Goal: Transaction & Acquisition: Purchase product/service

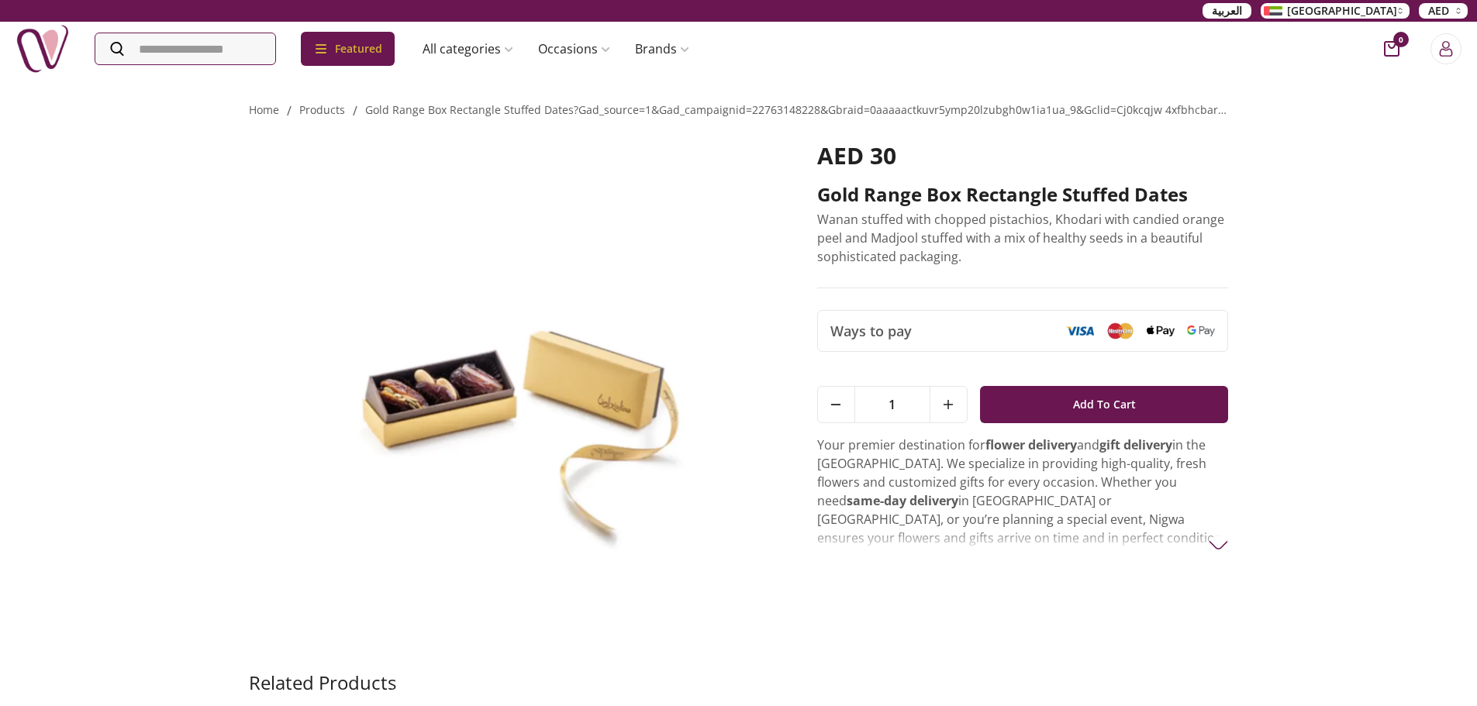
click at [491, 388] on img at bounding box center [511, 388] width 525 height 493
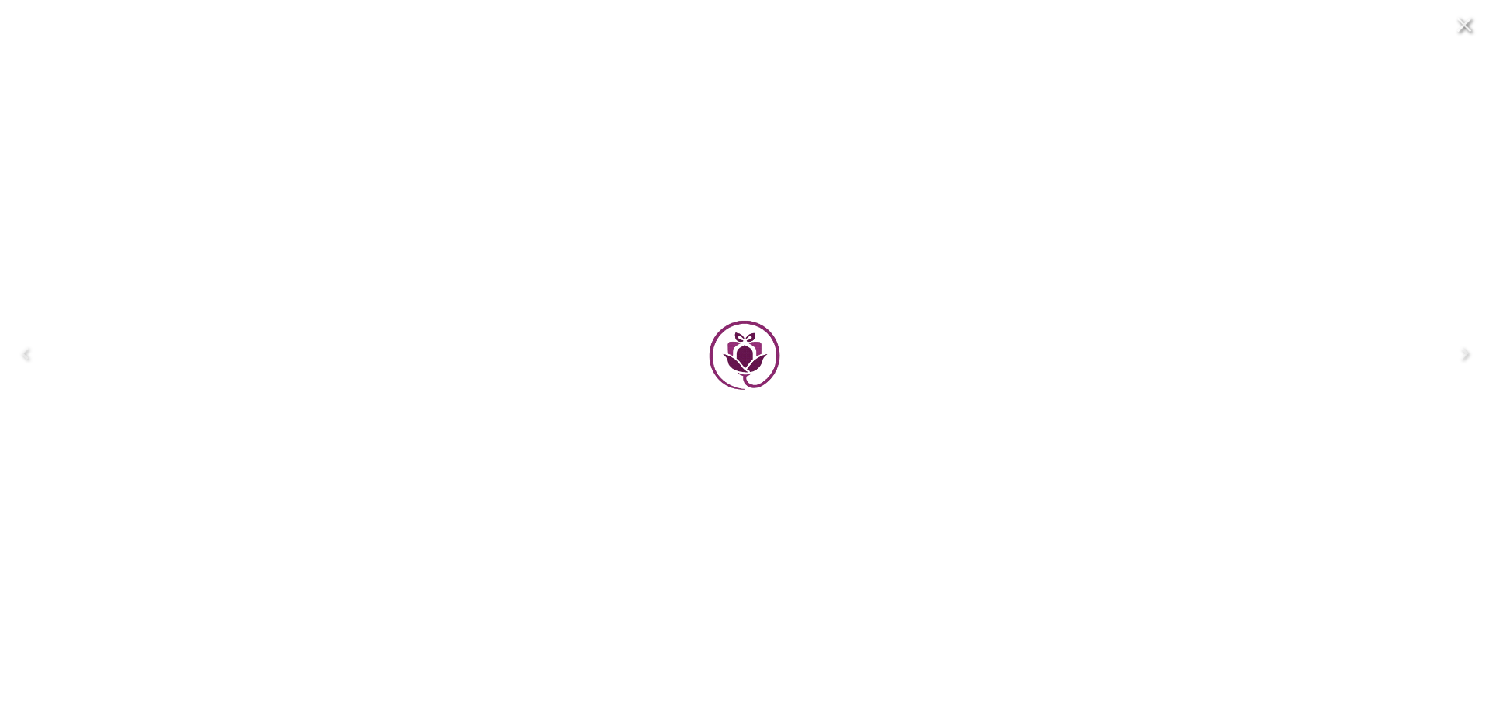
click at [491, 388] on div at bounding box center [744, 352] width 681 height 681
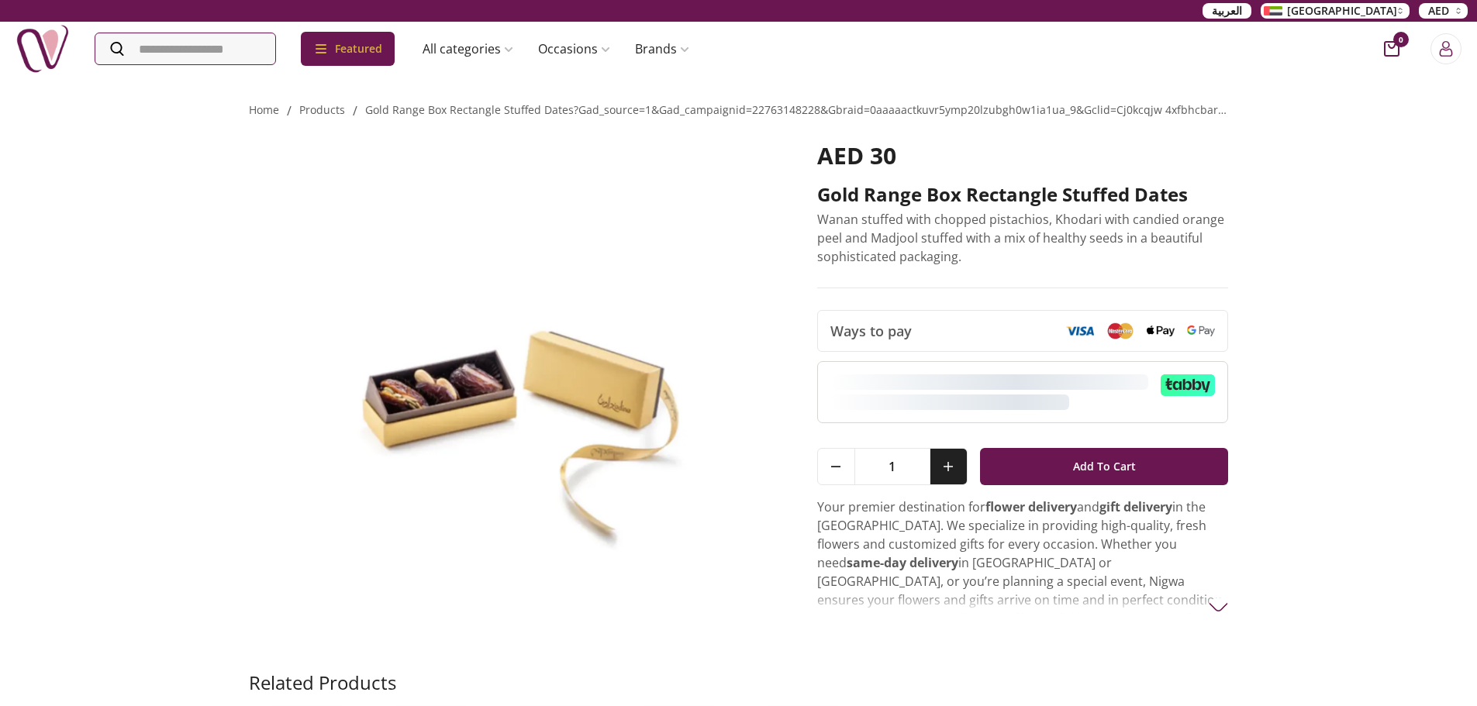
click at [937, 402] on div at bounding box center [949, 403] width 239 height 16
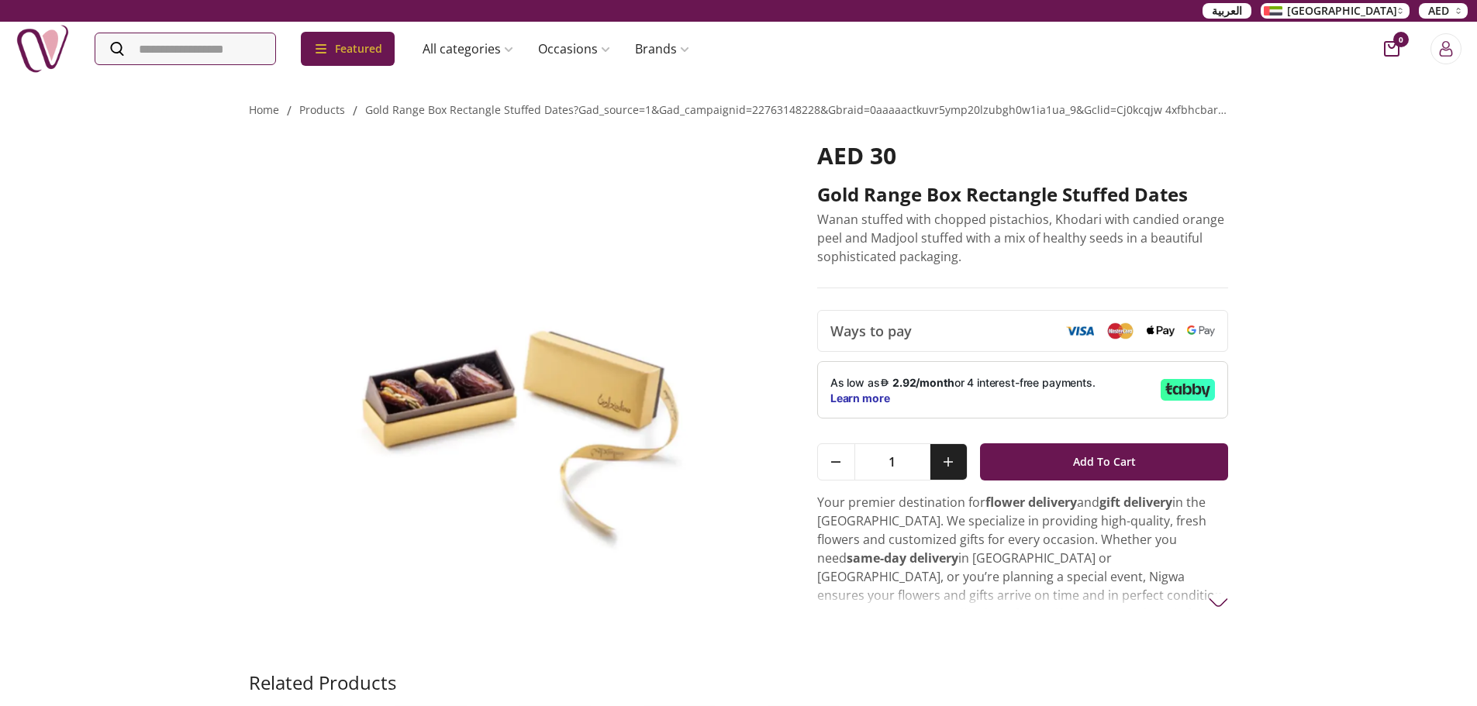
click at [946, 464] on icon at bounding box center [948, 461] width 9 height 9
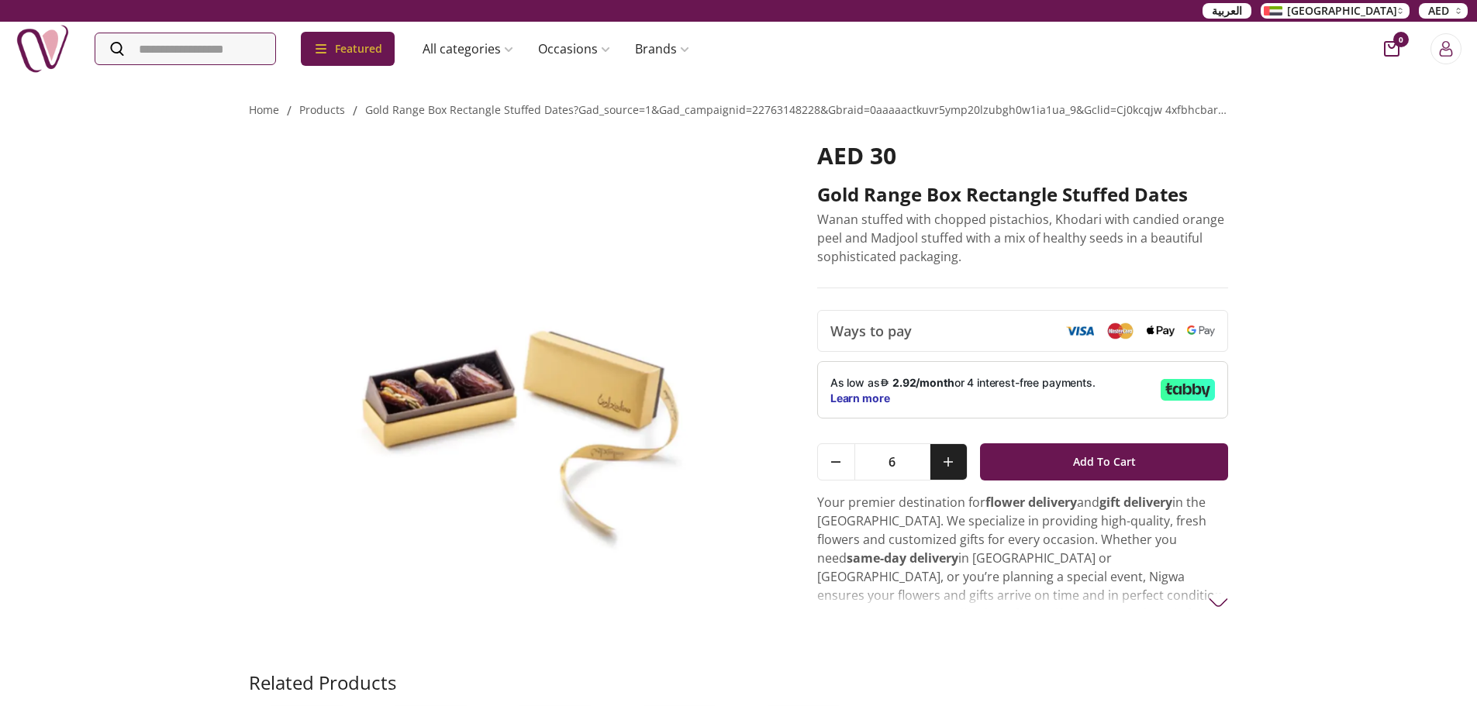
click at [946, 464] on icon at bounding box center [948, 461] width 9 height 9
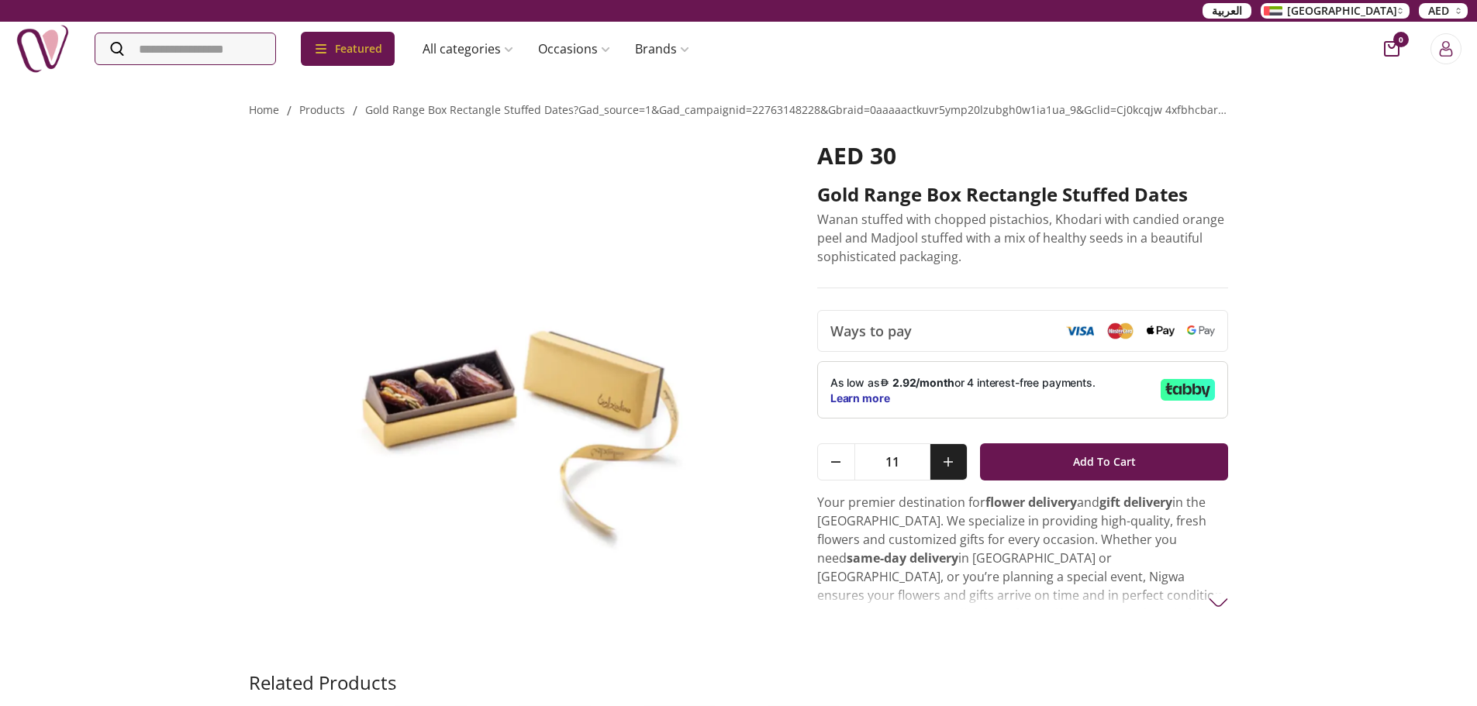
click at [946, 464] on icon at bounding box center [948, 461] width 9 height 9
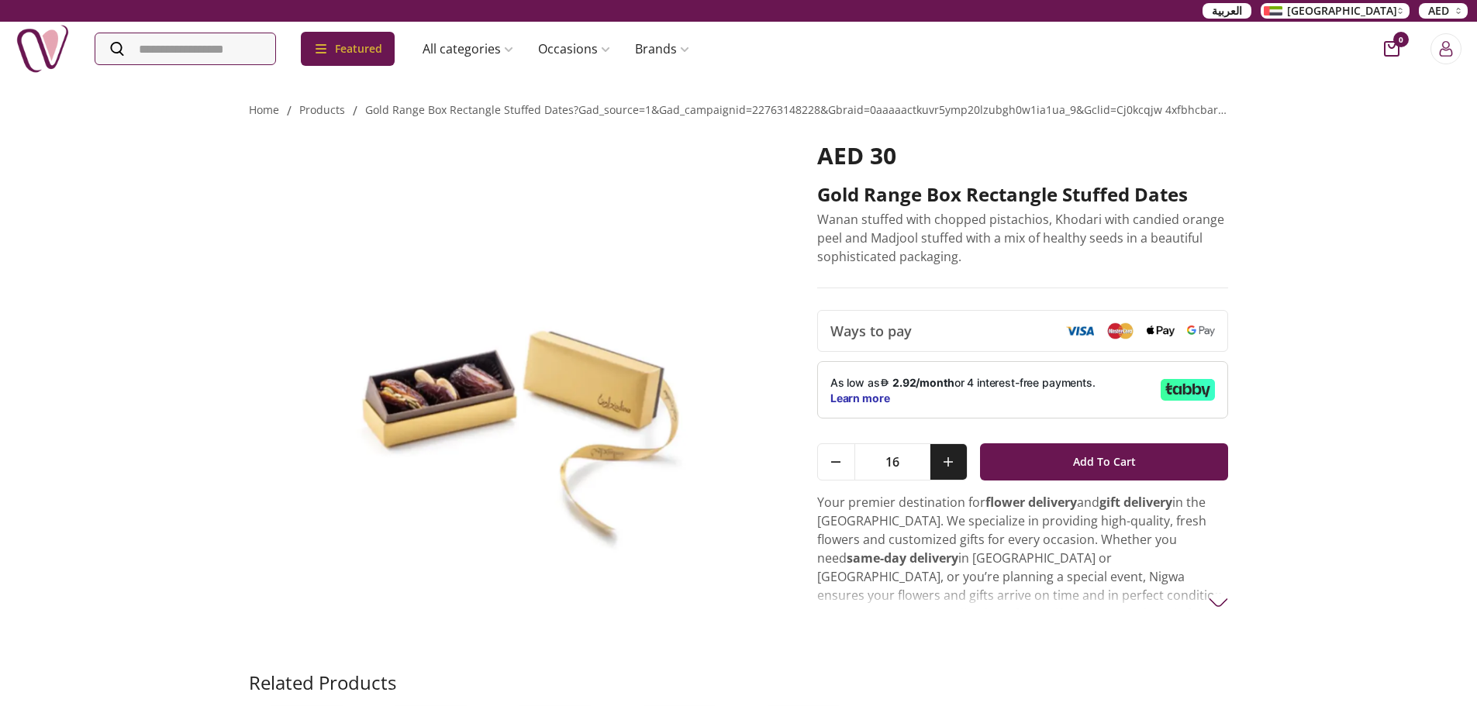
click at [946, 464] on icon at bounding box center [948, 461] width 9 height 9
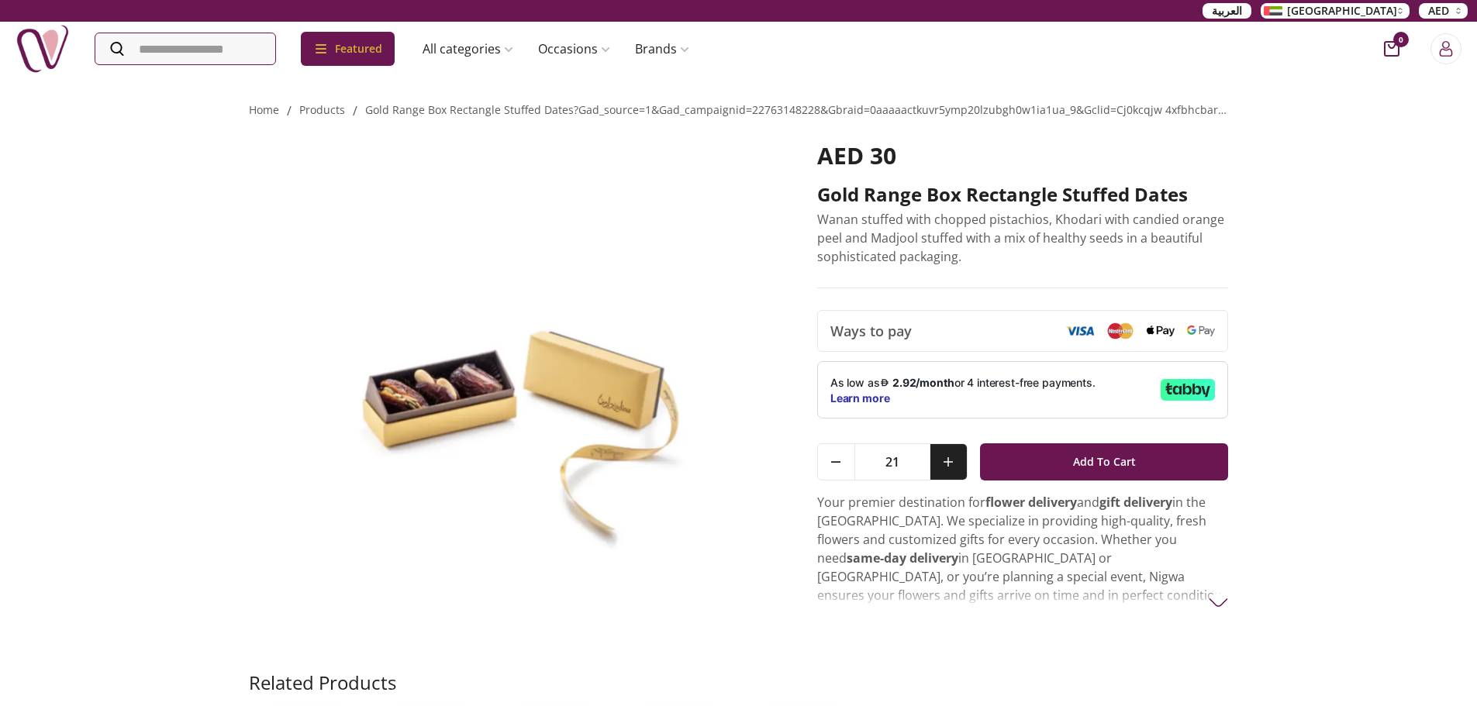
click at [946, 464] on icon at bounding box center [948, 461] width 9 height 9
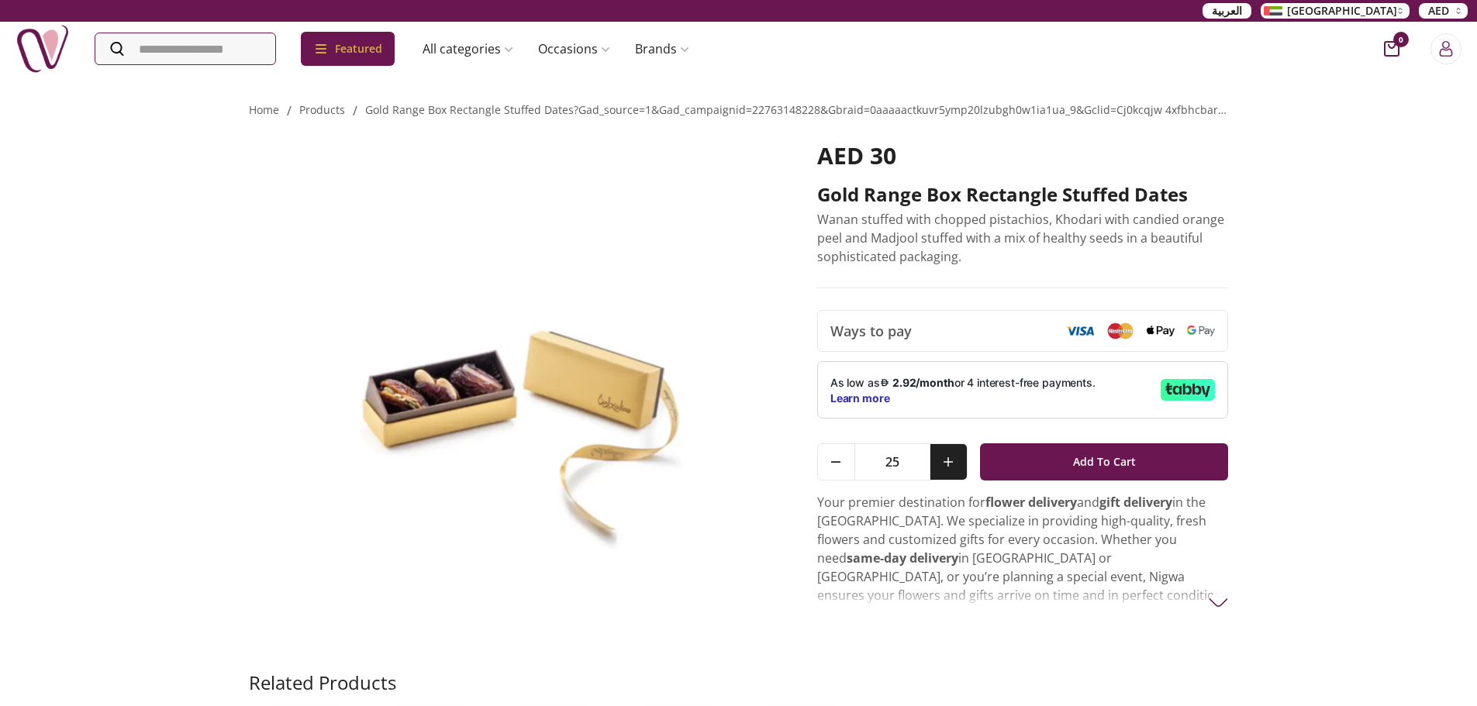
click at [946, 464] on icon at bounding box center [948, 461] width 9 height 9
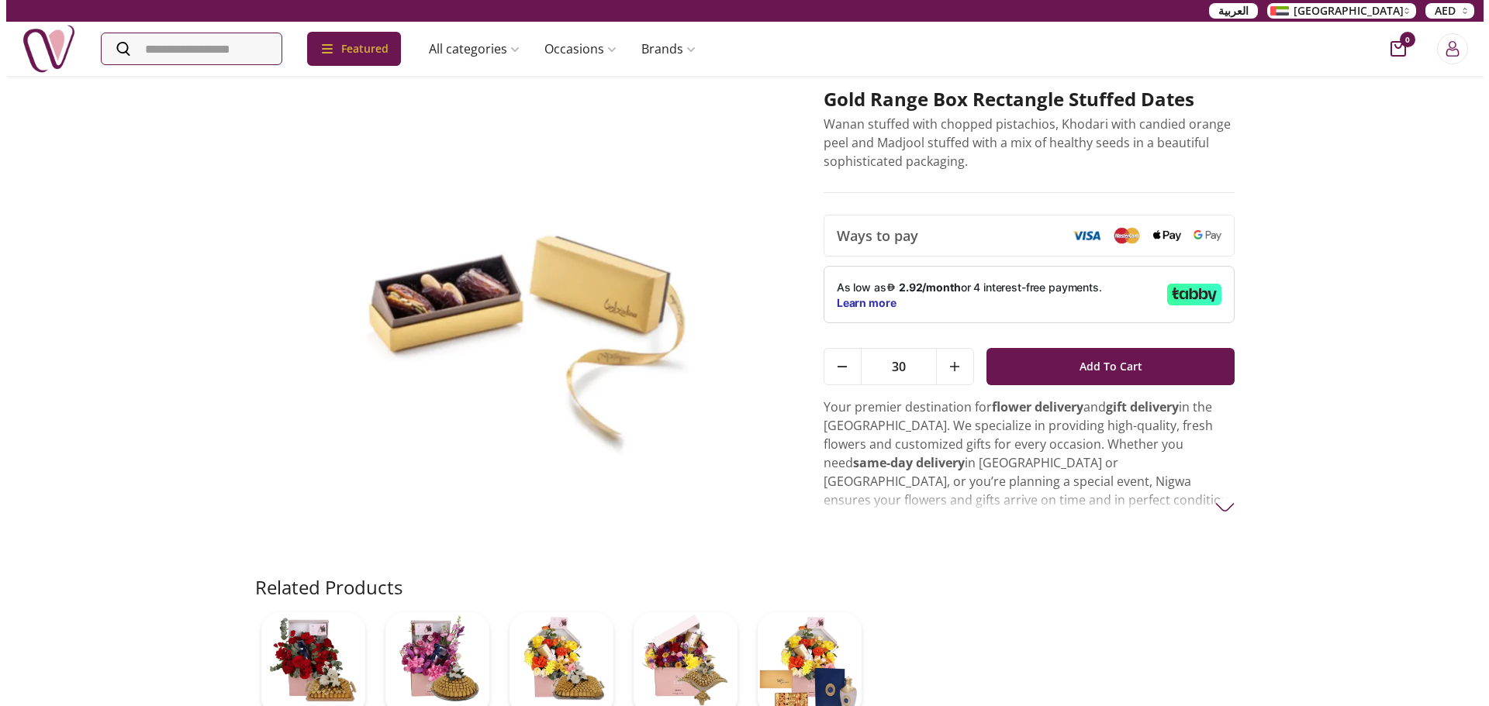
scroll to position [78, 0]
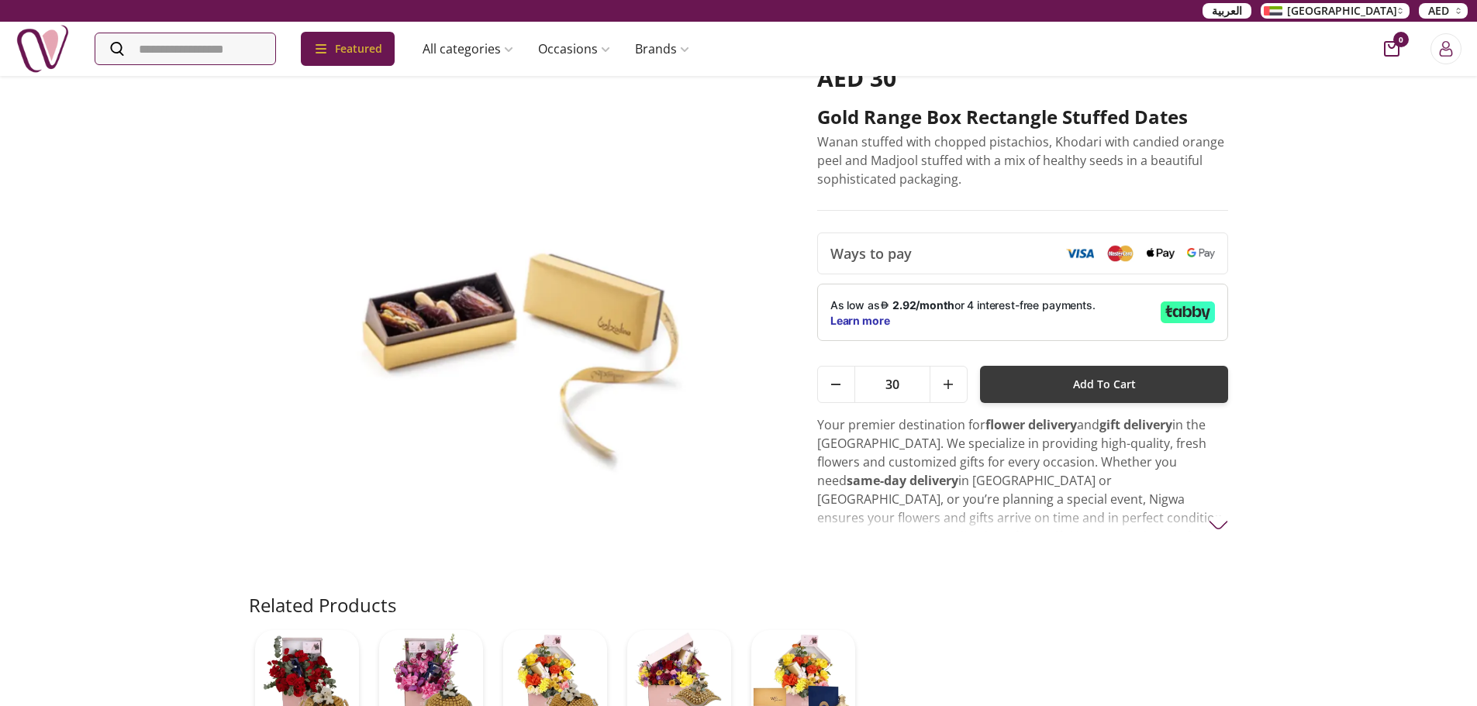
click at [1120, 388] on span "Add To Cart" at bounding box center [1104, 385] width 63 height 28
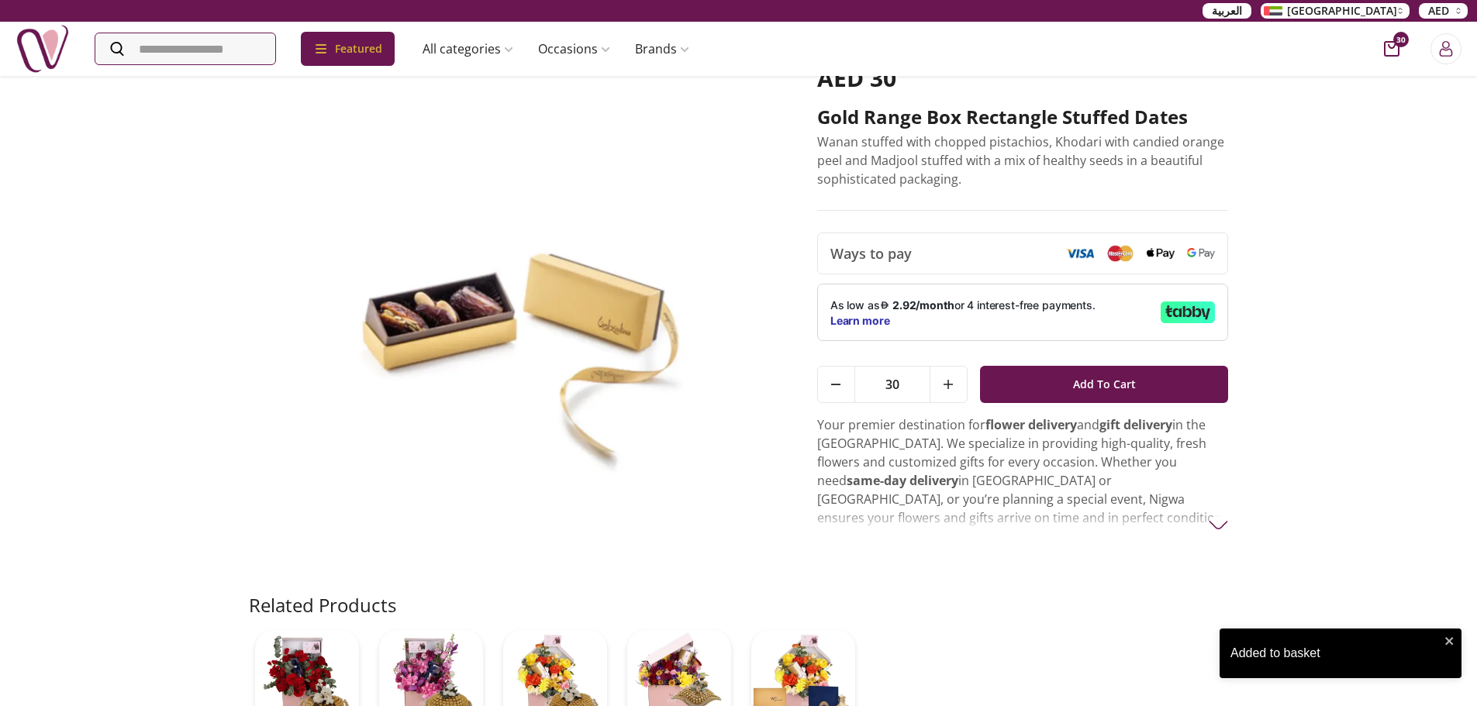
click at [1395, 47] on icon "cart-button" at bounding box center [1392, 49] width 16 height 16
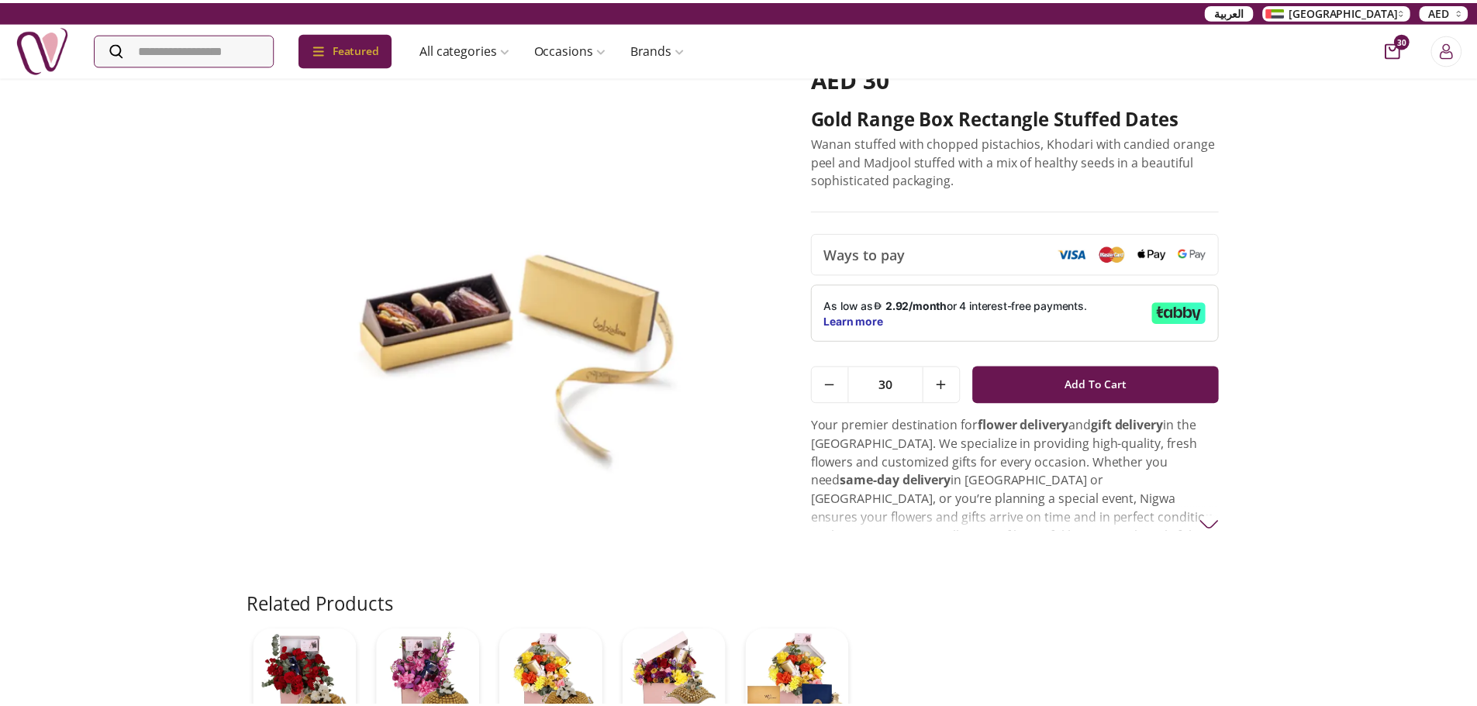
scroll to position [7, 7]
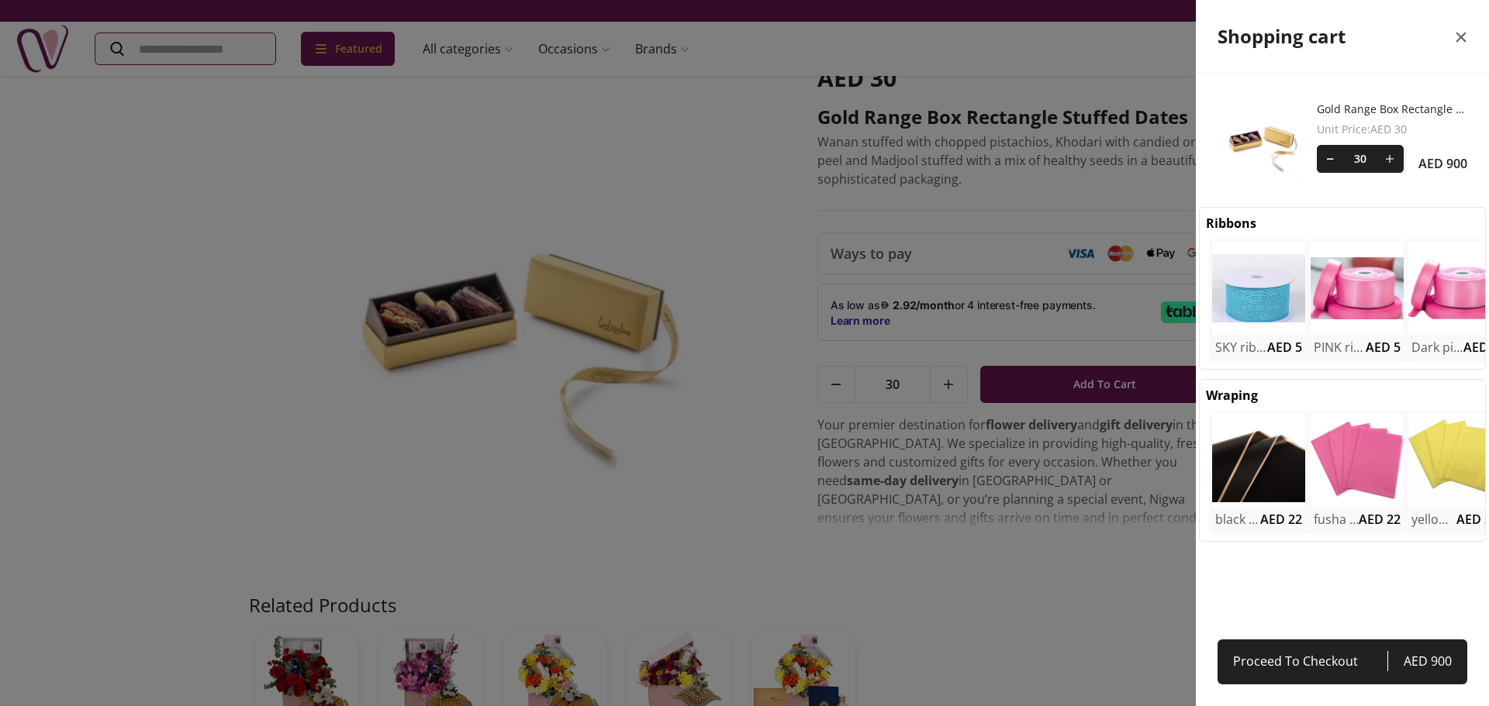
click at [1461, 39] on icon "close" at bounding box center [1461, 38] width 10 height 10
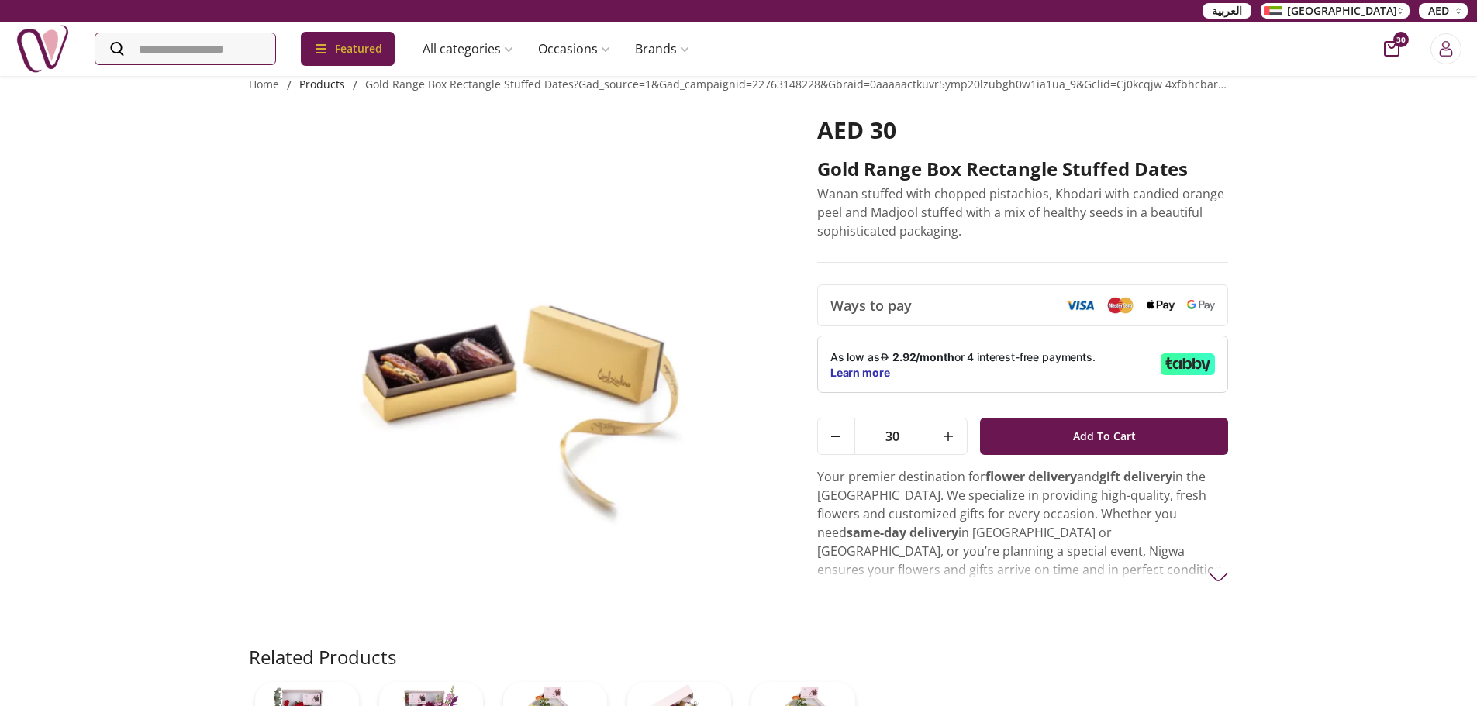
scroll to position [0, 0]
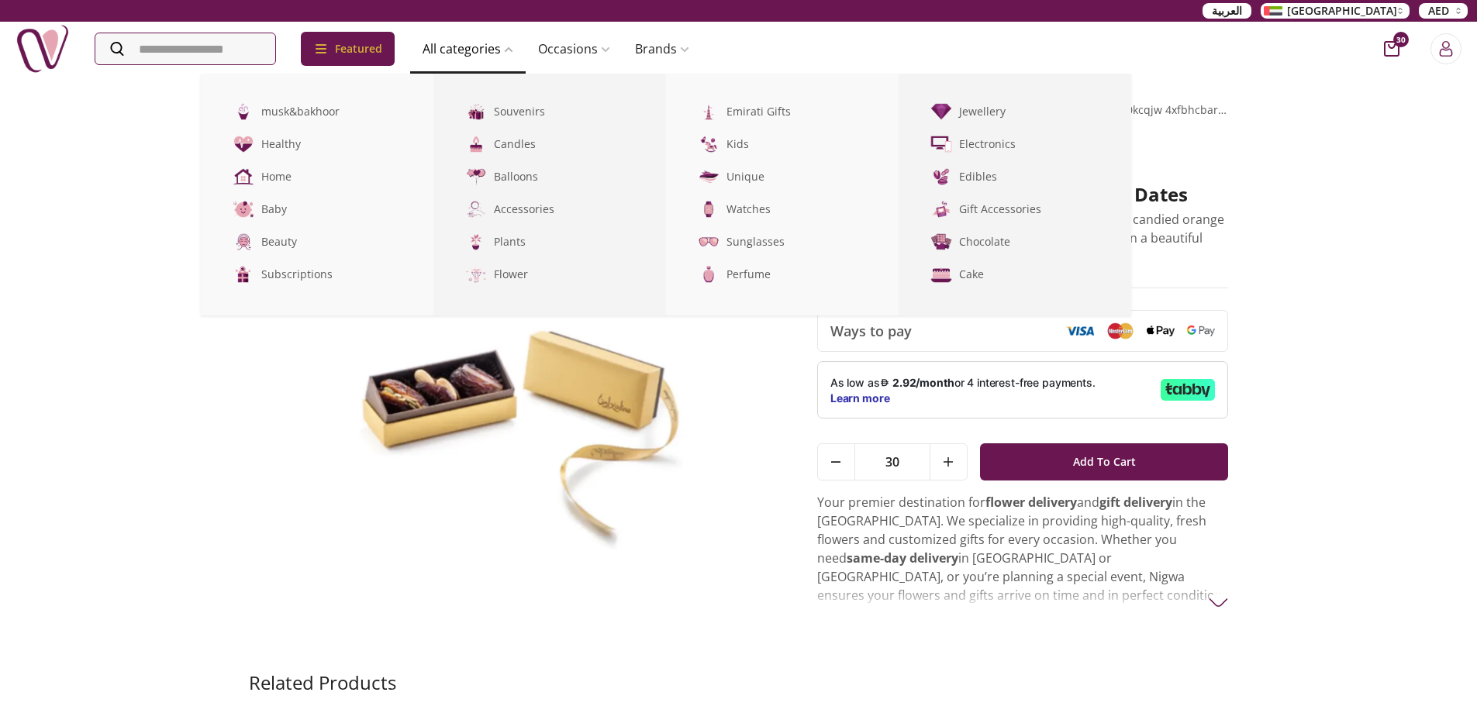
click at [513, 47] on icon at bounding box center [508, 49] width 9 height 9
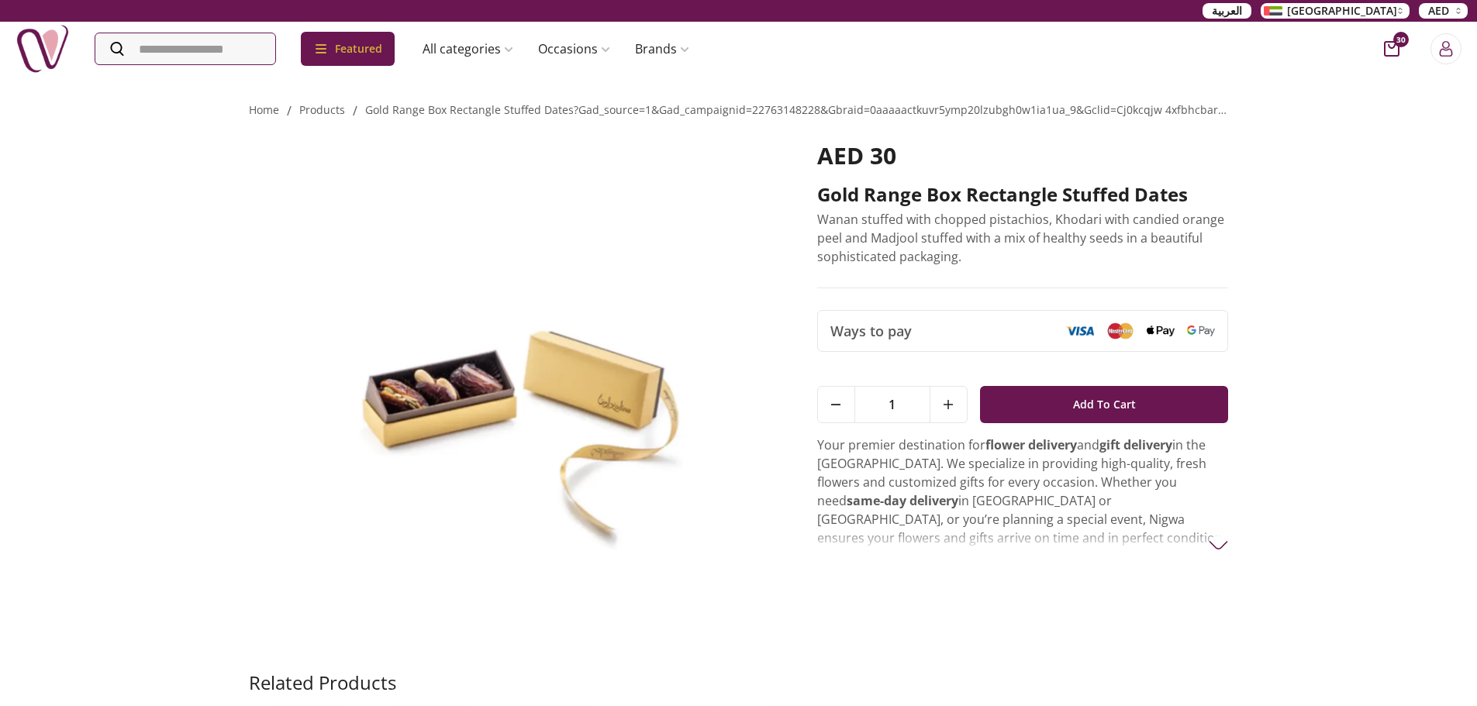
click at [1396, 43] on span "30" at bounding box center [1401, 40] width 16 height 16
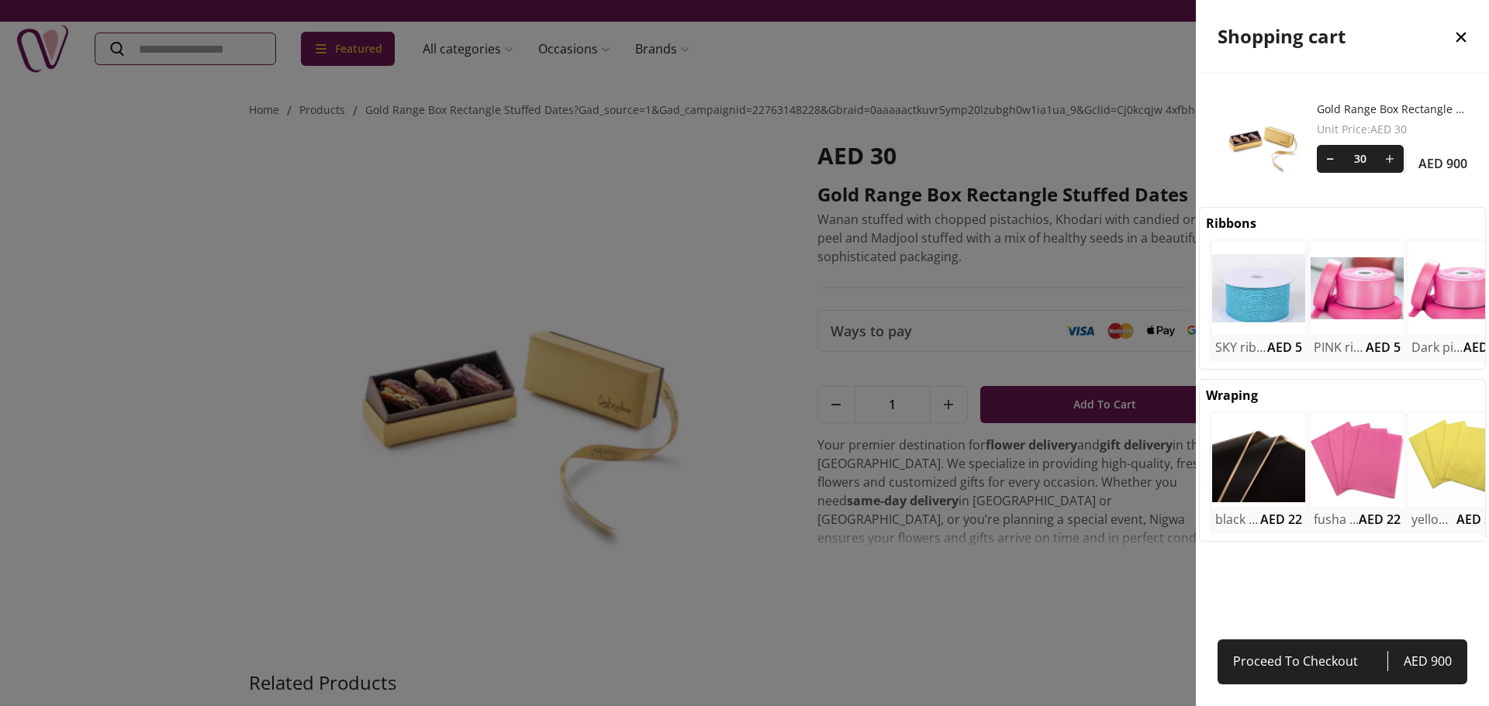
click at [521, 44] on div at bounding box center [744, 353] width 1489 height 706
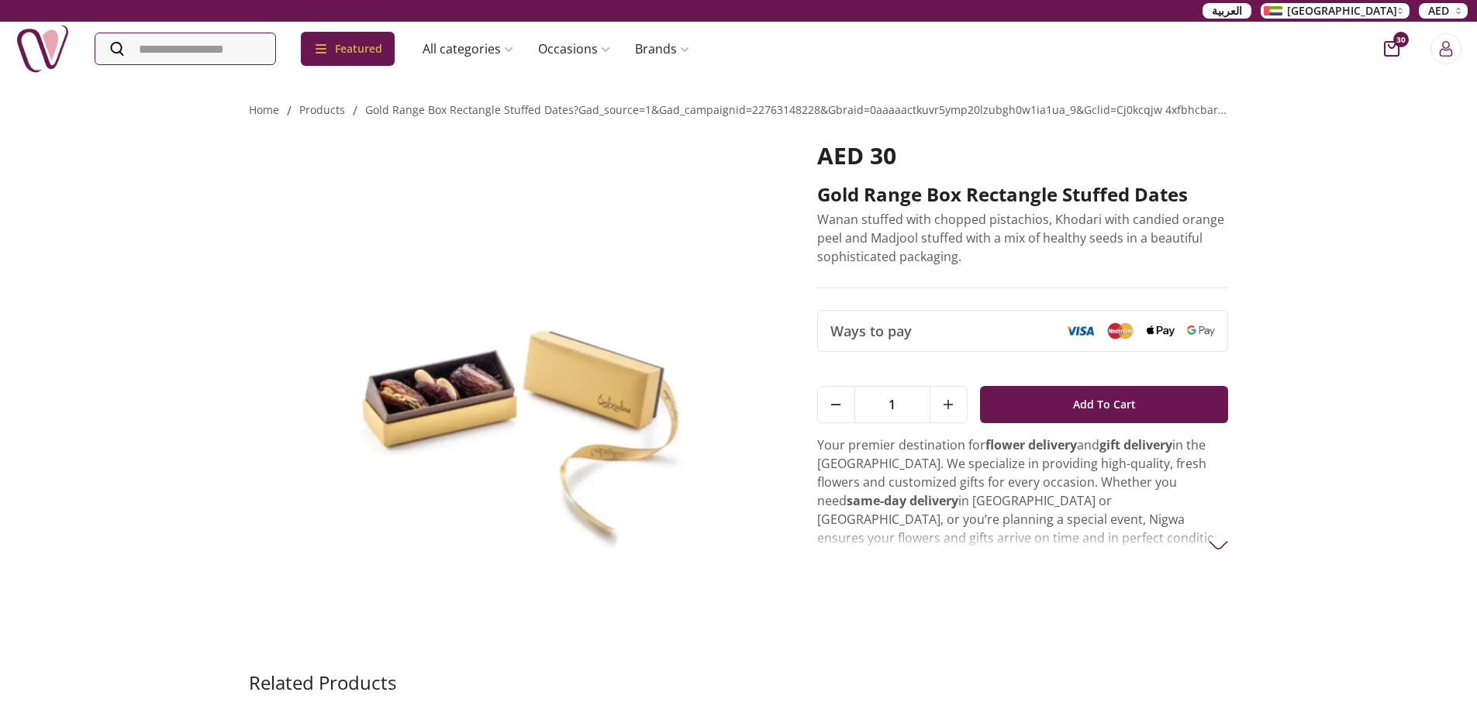
click at [1399, 53] on div "30" at bounding box center [1418, 48] width 87 height 31
click at [1395, 39] on span "30" at bounding box center [1401, 40] width 16 height 16
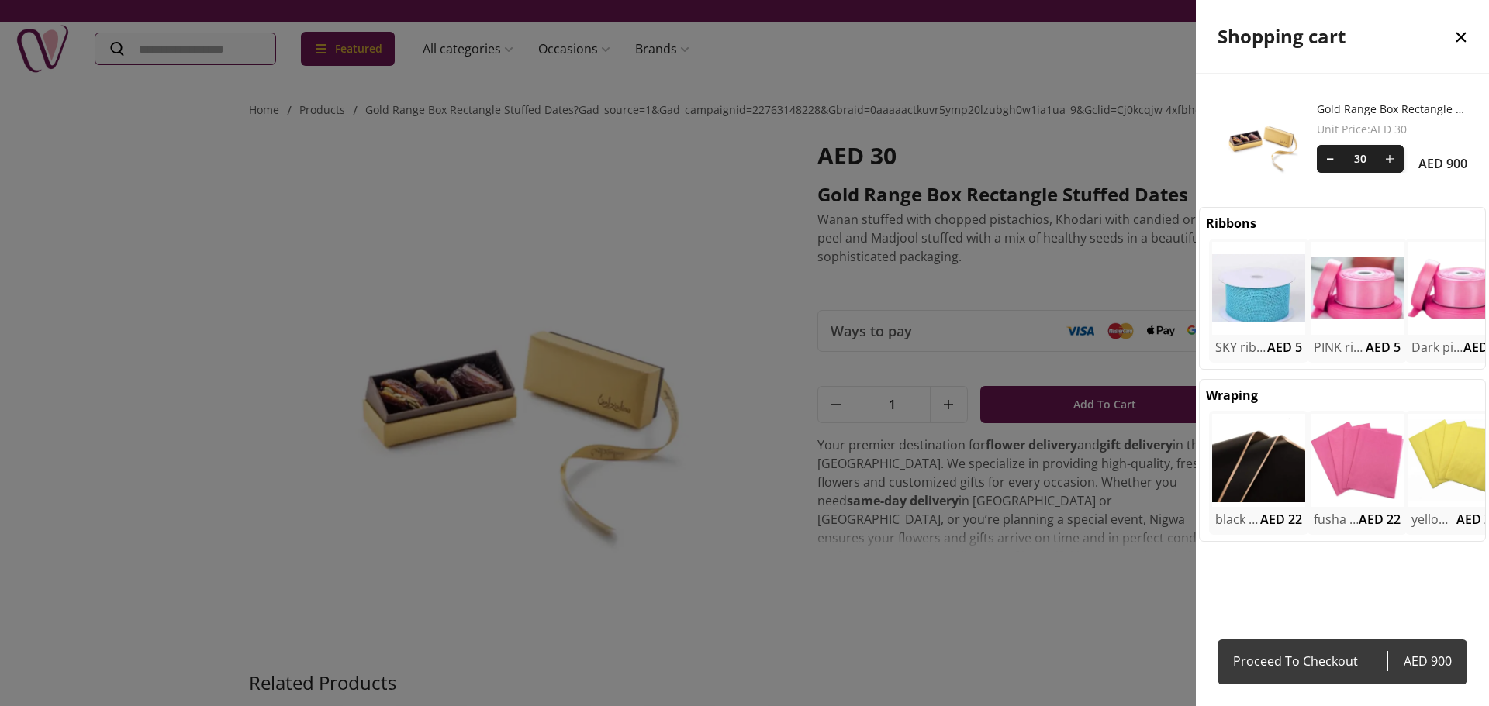
click at [1300, 663] on span "Proceed To Checkout" at bounding box center [1310, 661] width 154 height 22
select select "**********"
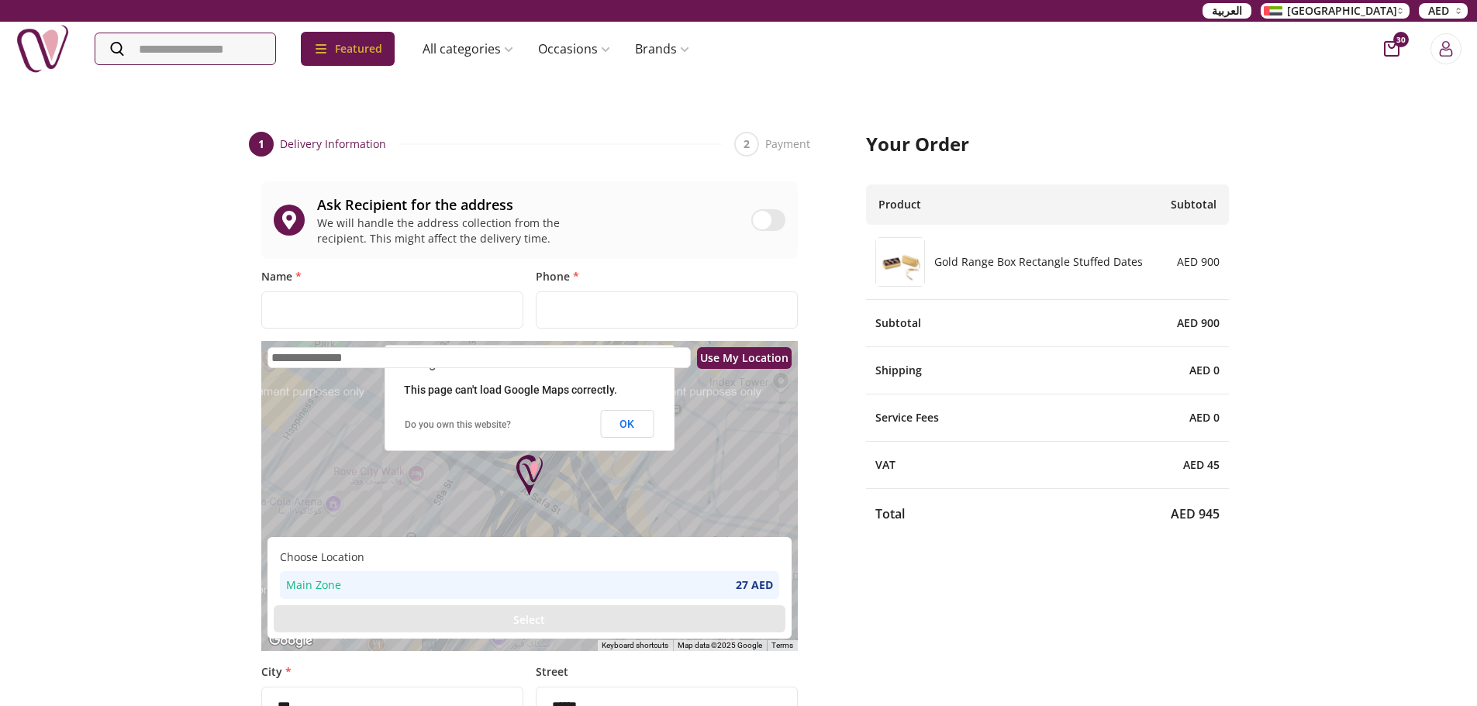
click at [623, 430] on button "OK" at bounding box center [626, 424] width 53 height 28
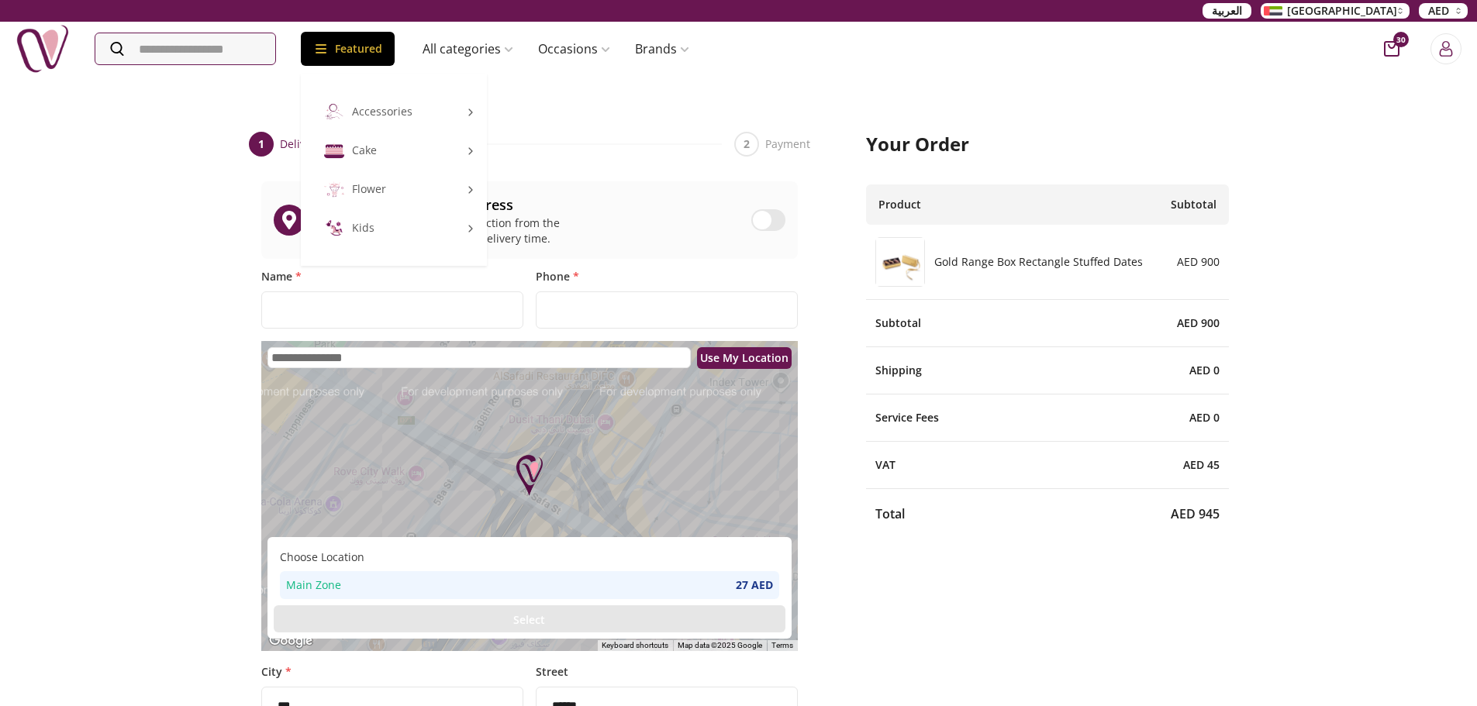
click at [329, 42] on icon at bounding box center [321, 49] width 16 height 16
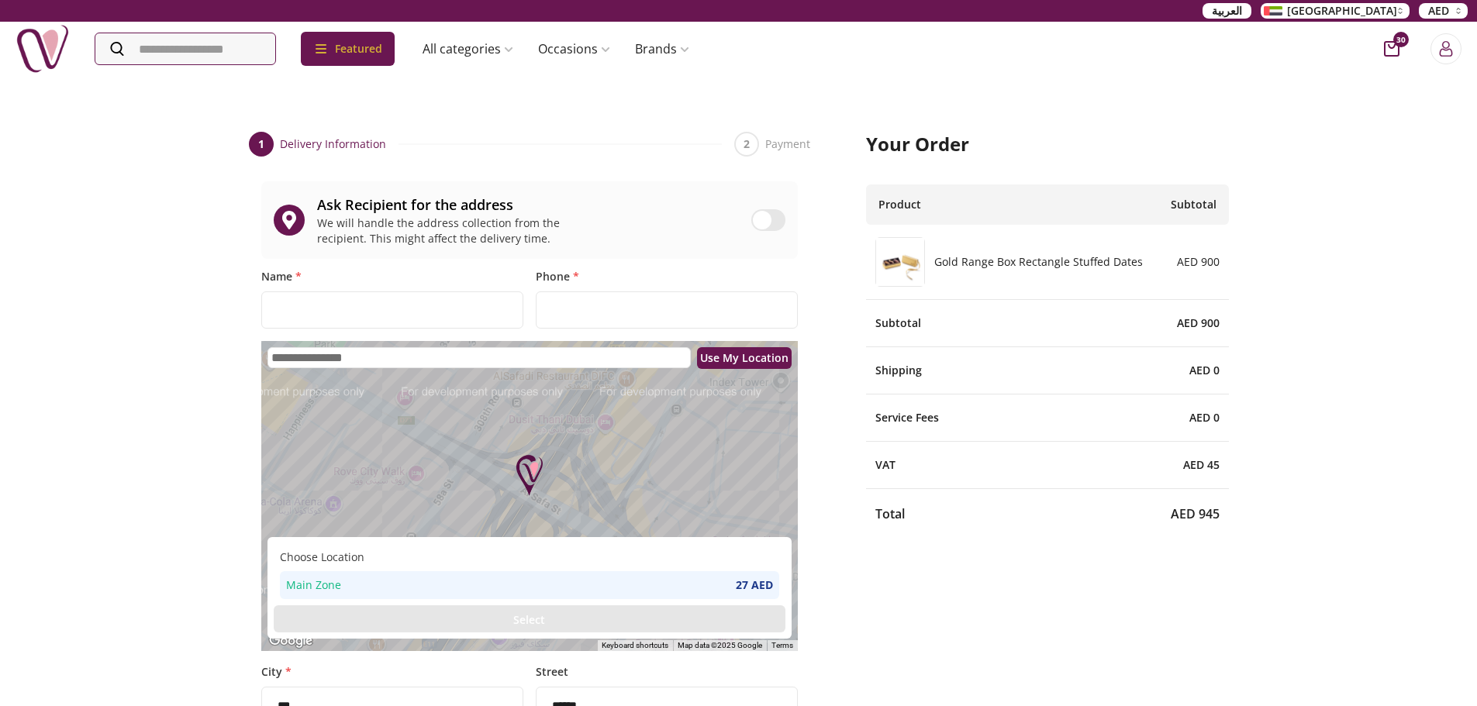
click at [36, 40] on img at bounding box center [43, 49] width 54 height 54
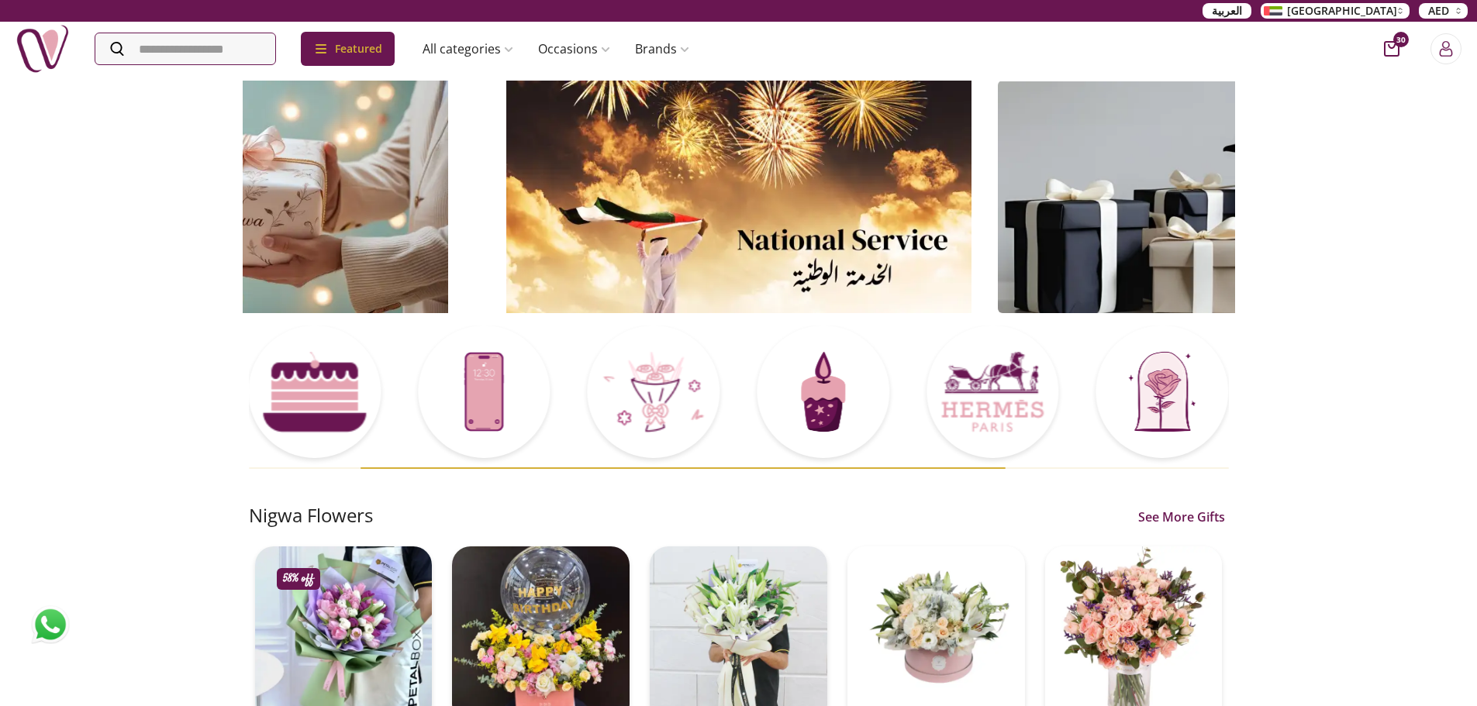
click at [56, 50] on img at bounding box center [43, 49] width 54 height 54
